Goal: Task Accomplishment & Management: Use online tool/utility

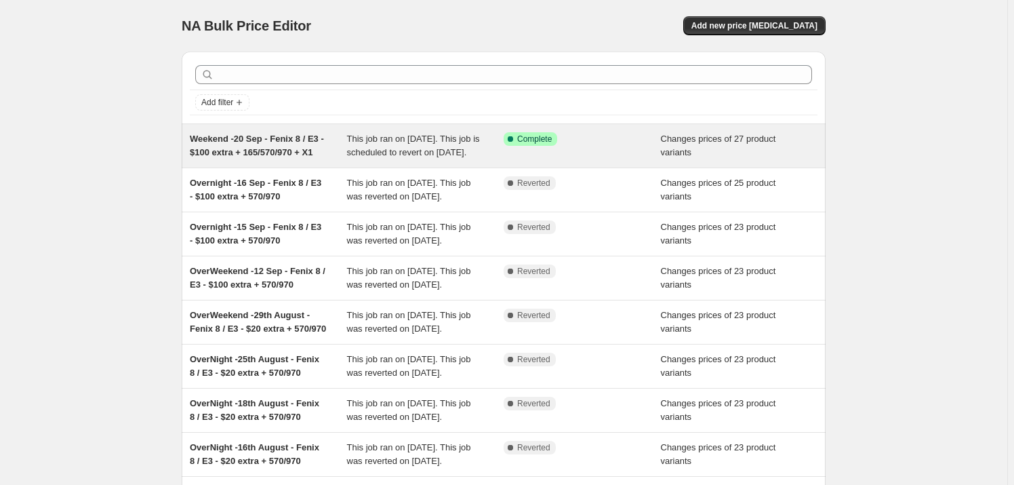
click at [264, 136] on span "Weekend -20 Sep - Fenix 8 / E3 - $100 extra + 165/570/970 + X1" at bounding box center [257, 146] width 134 height 24
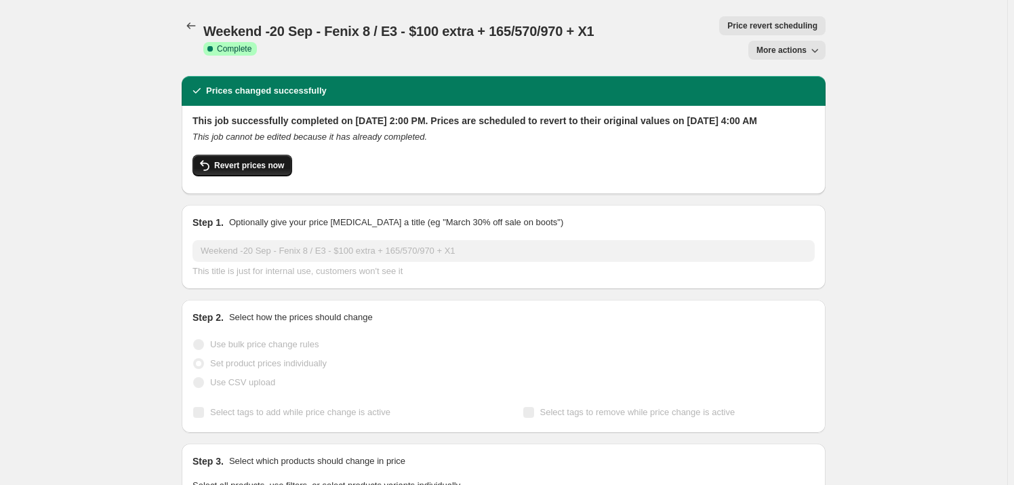
click at [223, 171] on span "Revert prices now" at bounding box center [249, 165] width 70 height 11
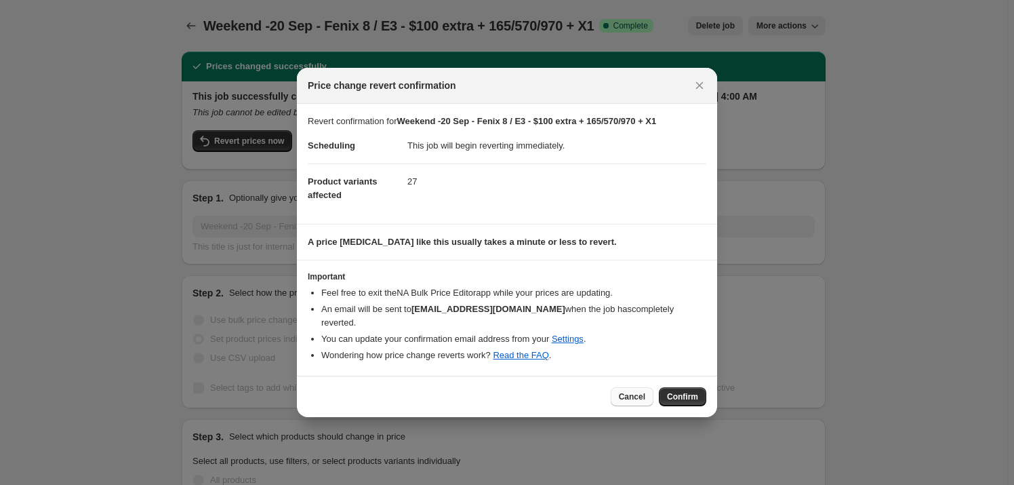
click at [645, 391] on span "Cancel" at bounding box center [632, 396] width 26 height 11
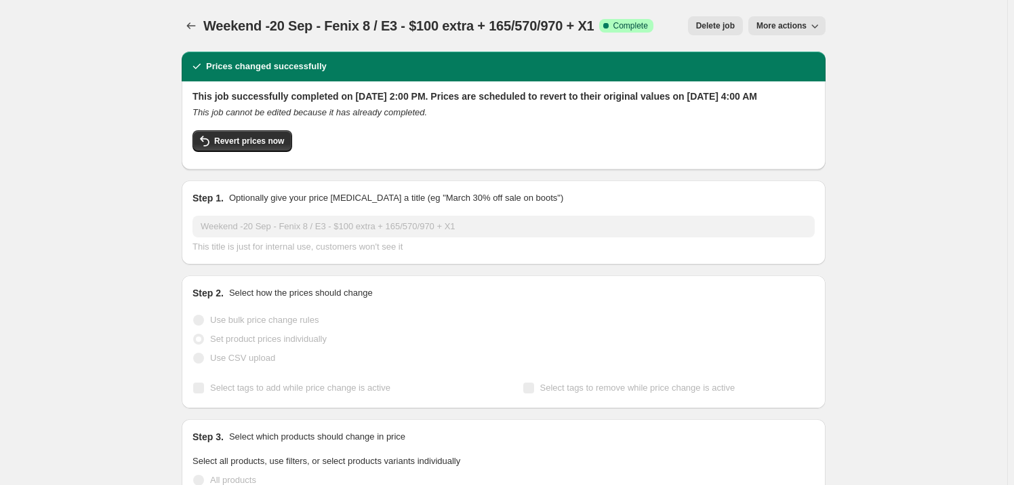
click at [800, 26] on span "More actions" at bounding box center [781, 25] width 50 height 11
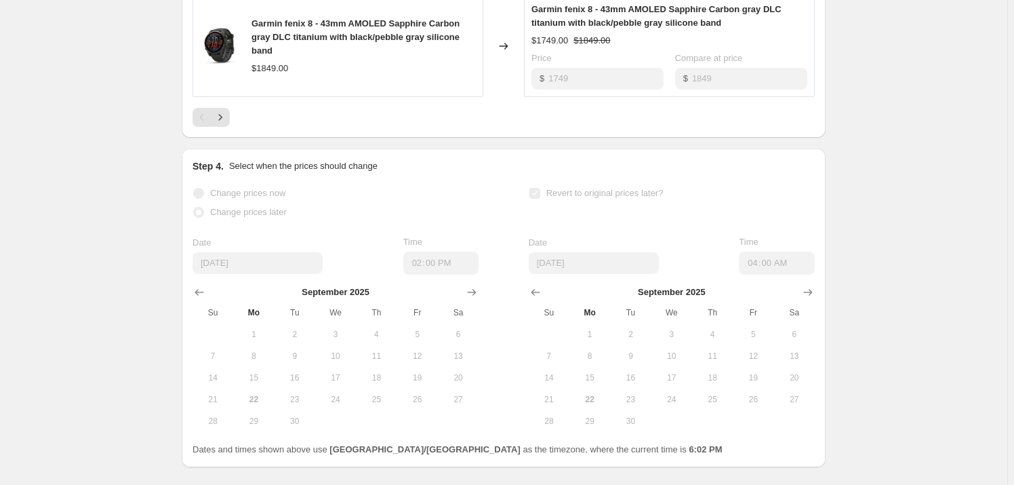
click at [625, 384] on button "16" at bounding box center [630, 378] width 41 height 22
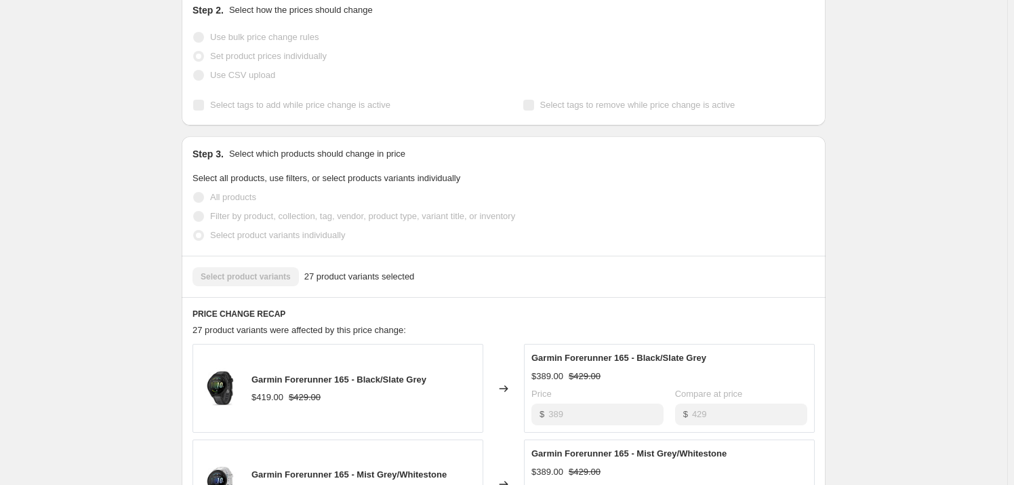
scroll to position [0, 0]
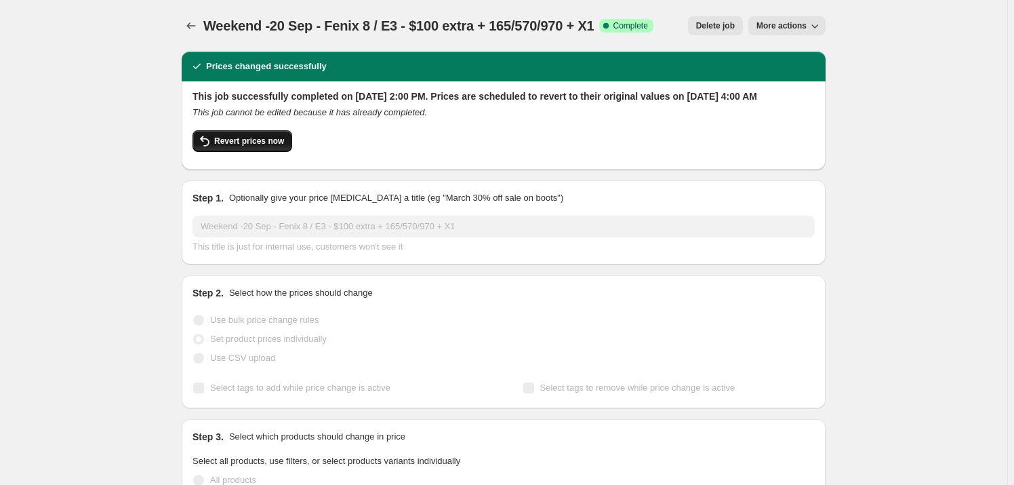
click at [247, 146] on span "Revert prices now" at bounding box center [249, 141] width 70 height 11
checkbox input "false"
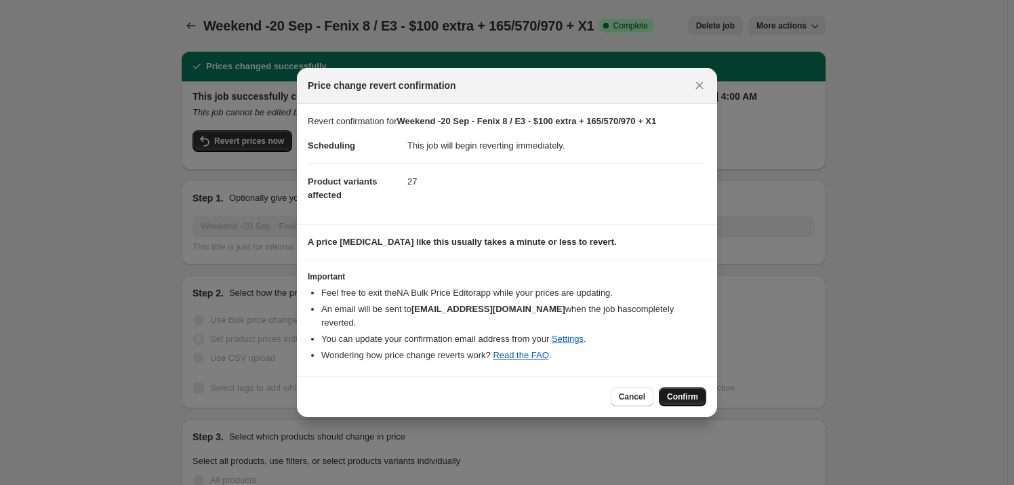
click at [681, 391] on span "Confirm" at bounding box center [682, 396] width 31 height 11
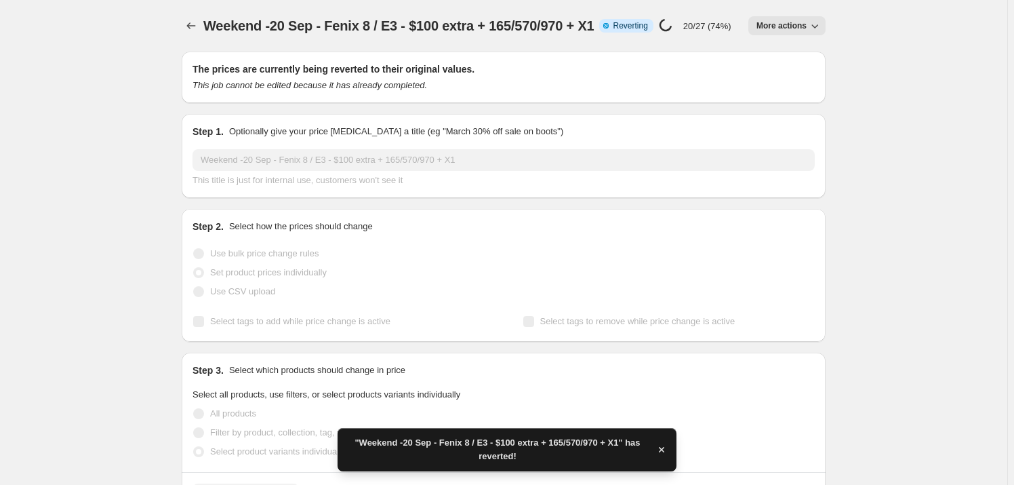
checkbox input "true"
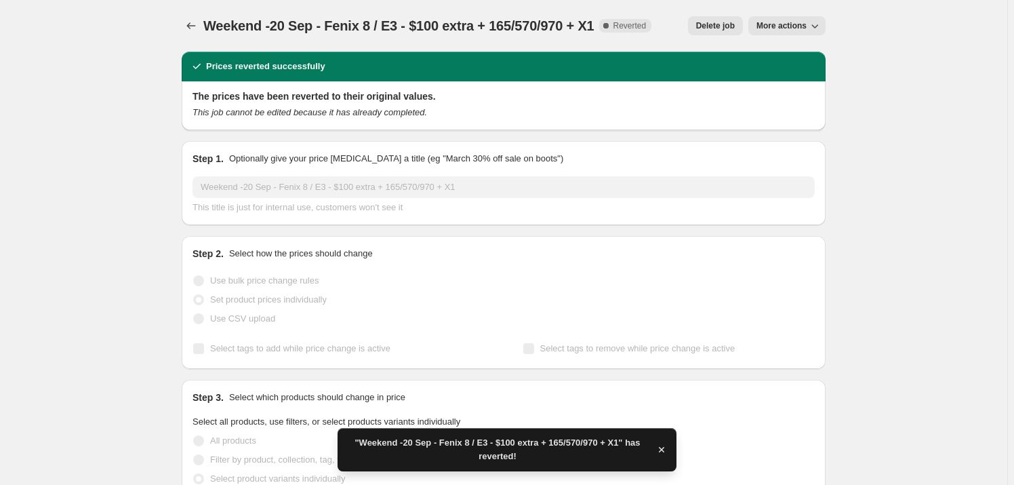
click at [803, 22] on span "More actions" at bounding box center [781, 25] width 50 height 11
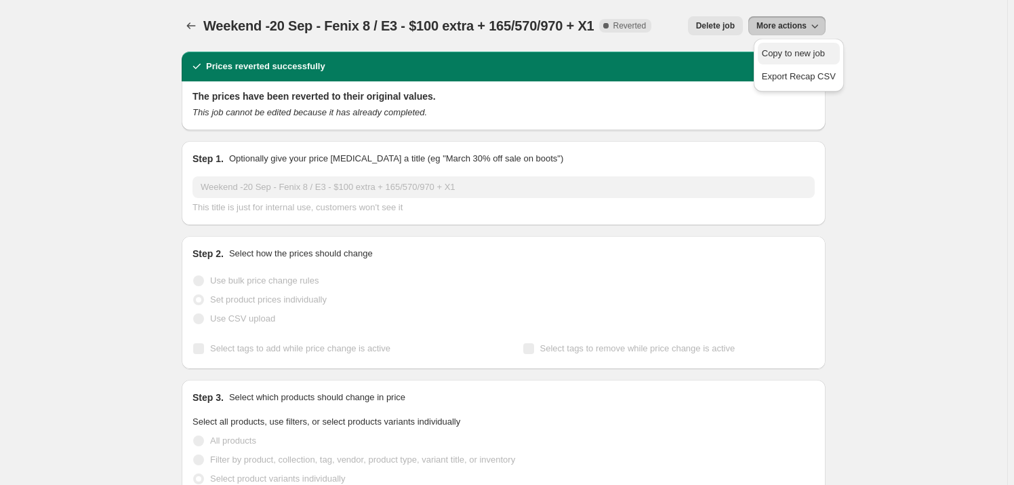
click at [804, 55] on span "Copy to new job" at bounding box center [793, 53] width 63 height 10
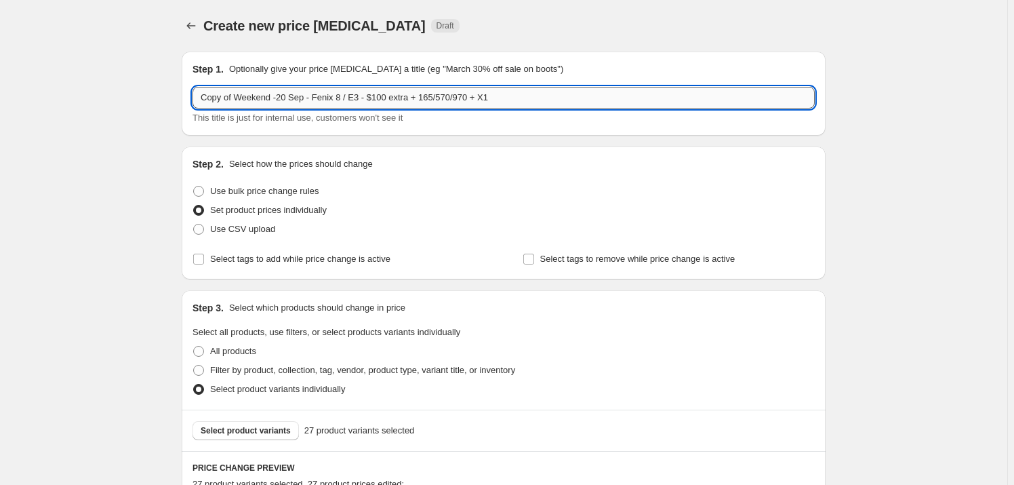
drag, startPoint x: 271, startPoint y: 98, endPoint x: 203, endPoint y: 96, distance: 68.5
click at [203, 96] on input "Copy of Weekend -20 Sep - Fenix 8 / E3 - $100 extra + 165/570/970 + X1" at bounding box center [503, 98] width 622 height 22
click at [252, 96] on input "Overnight -20 Sep - Fenix 8 / E3 - $100 extra + 165/570/970 + X1" at bounding box center [503, 98] width 622 height 22
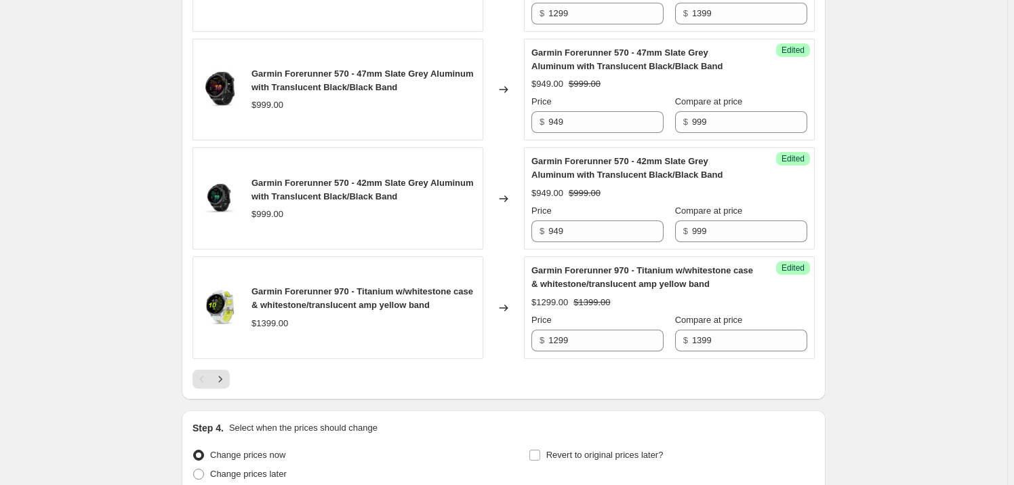
scroll to position [2460, 0]
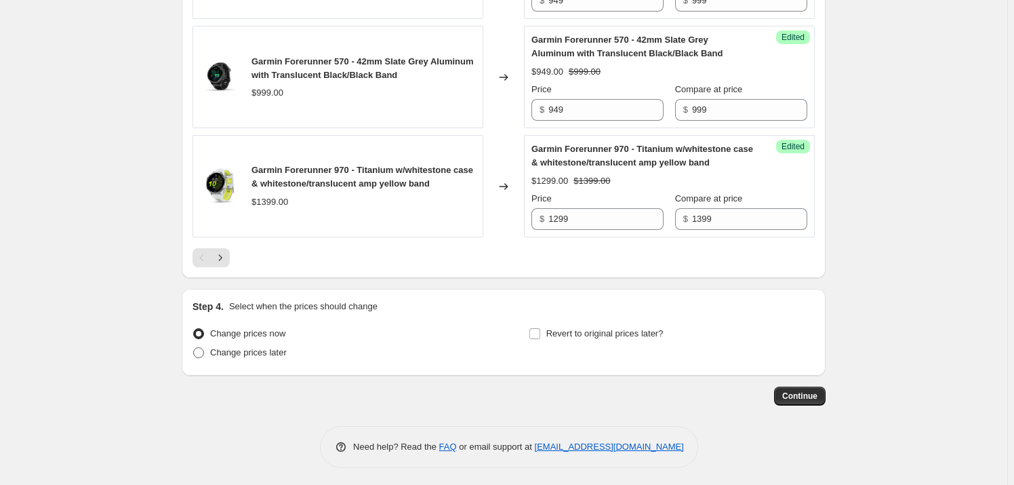
type input "Overnight -22 Sep - Fenix 8 / E3 - $100 extra + 165/570/970 + X1"
click at [257, 350] on span "Change prices later" at bounding box center [248, 352] width 77 height 10
click at [194, 348] on input "Change prices later" at bounding box center [193, 347] width 1 height 1
radio input "true"
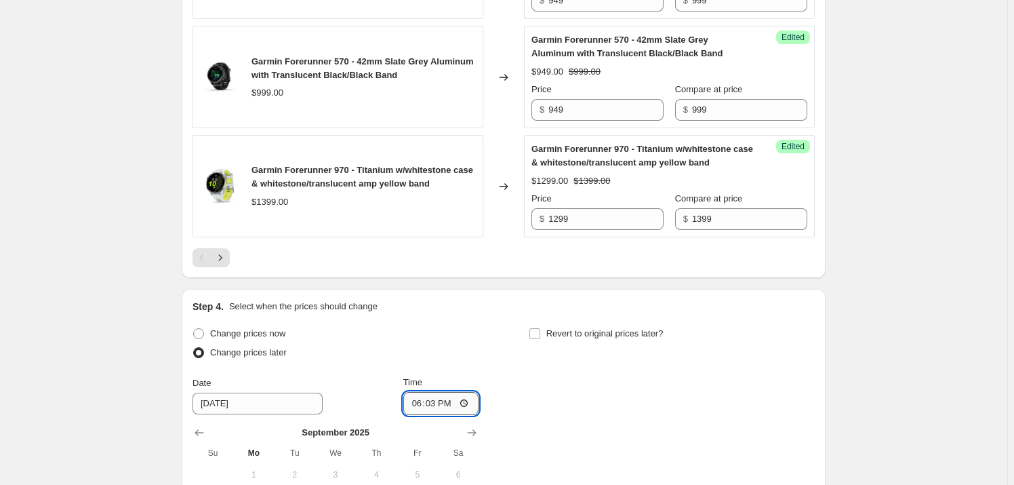
click at [431, 402] on input "18:03" at bounding box center [441, 403] width 76 height 23
type input "18:15"
click at [537, 331] on input "Revert to original prices later?" at bounding box center [534, 333] width 11 height 11
checkbox input "true"
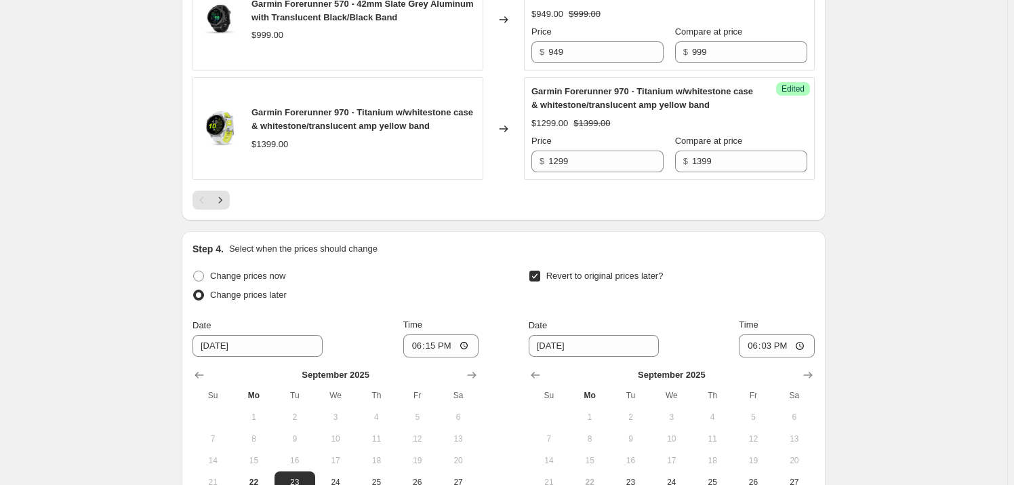
scroll to position [2563, 0]
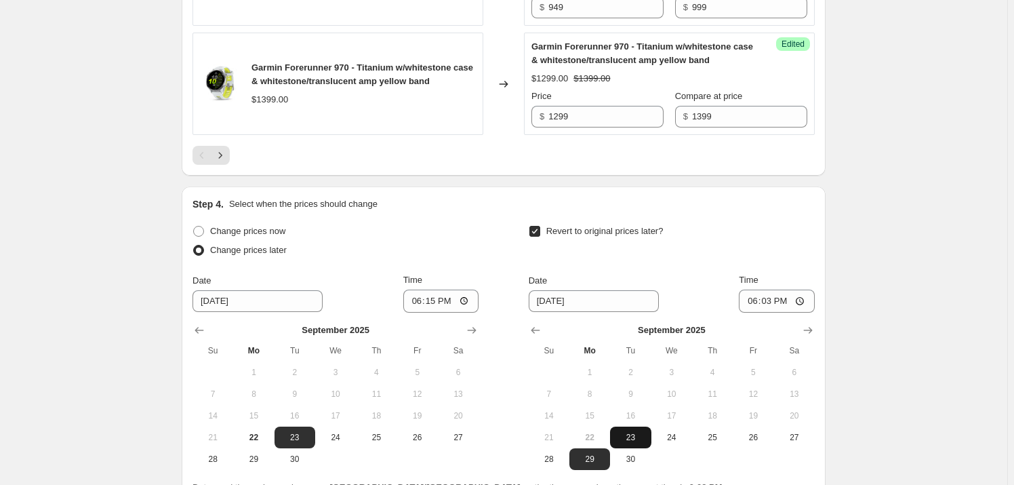
click at [641, 432] on span "23" at bounding box center [630, 437] width 30 height 11
type input "9/23/2025"
click at [756, 295] on input "18:03" at bounding box center [777, 300] width 76 height 23
type input "04:00"
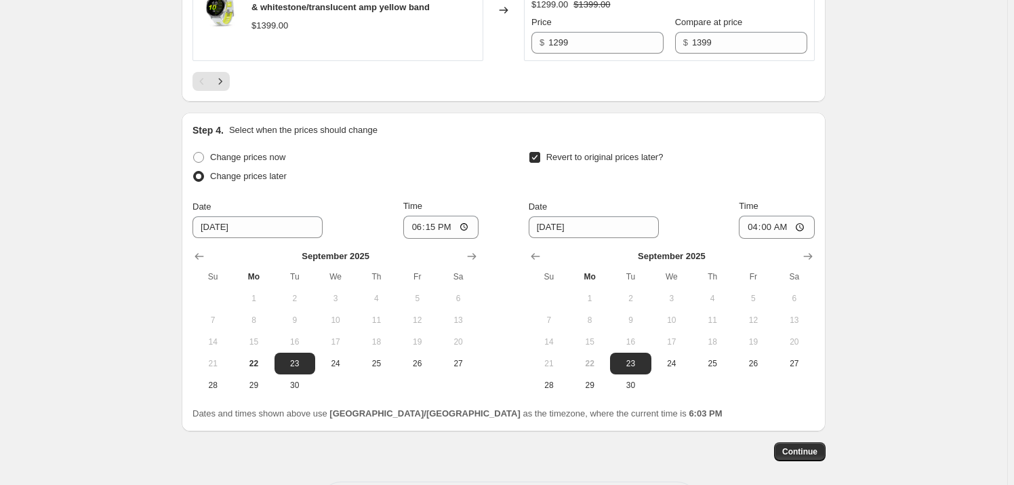
scroll to position [2692, 0]
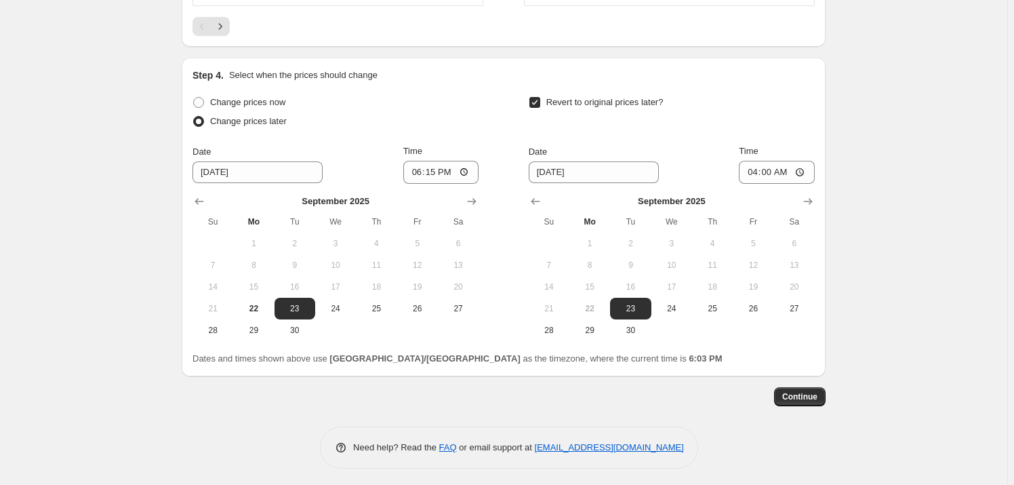
drag, startPoint x: 795, startPoint y: 390, endPoint x: 302, endPoint y: 390, distance: 493.4
click at [302, 390] on div "Continue" at bounding box center [504, 396] width 644 height 19
click at [256, 303] on span "22" at bounding box center [254, 308] width 30 height 11
type input "9/22/2025"
click at [805, 393] on span "Continue" at bounding box center [799, 396] width 35 height 11
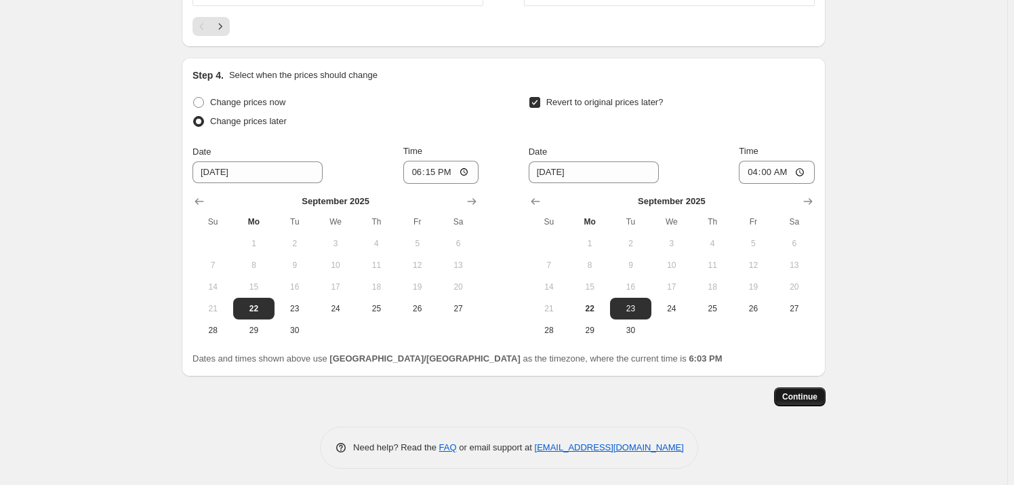
scroll to position [0, 0]
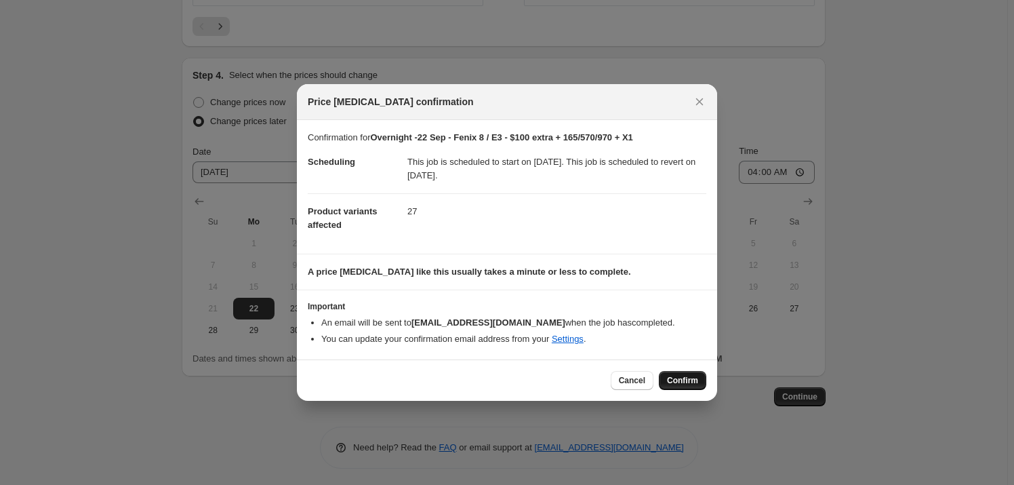
click at [688, 376] on span "Confirm" at bounding box center [682, 380] width 31 height 11
